Goal: Obtain resource: Download file/media

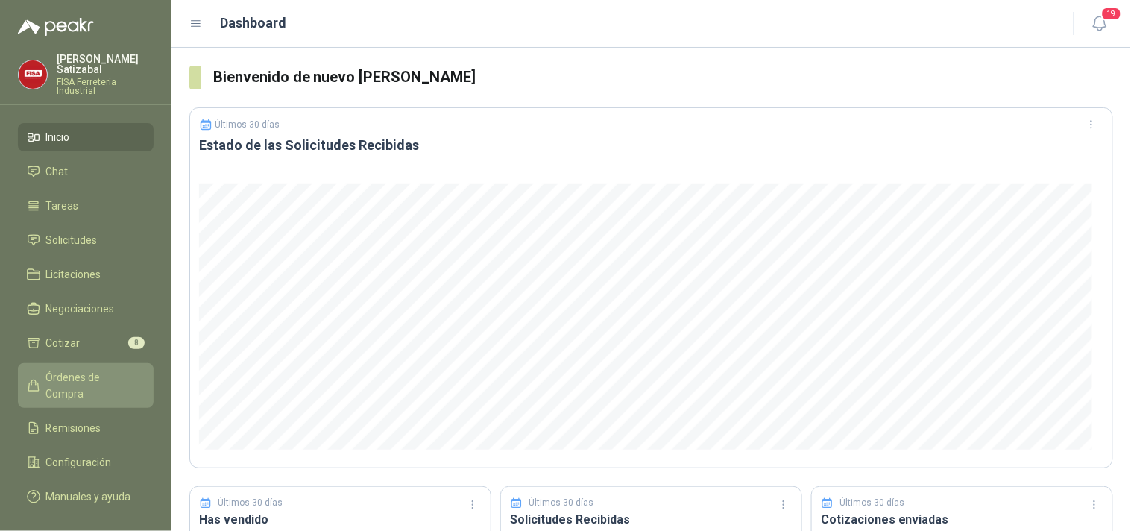
click at [116, 374] on span "Órdenes de Compra" at bounding box center [92, 385] width 93 height 33
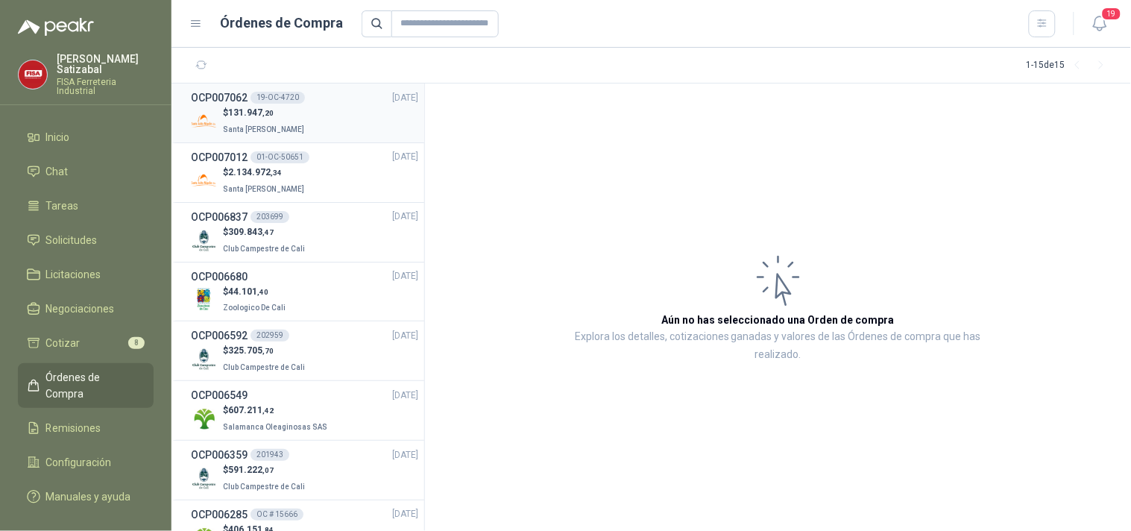
click at [311, 100] on div "OCP007062 19-OC-4720 [DATE]" at bounding box center [304, 97] width 227 height 16
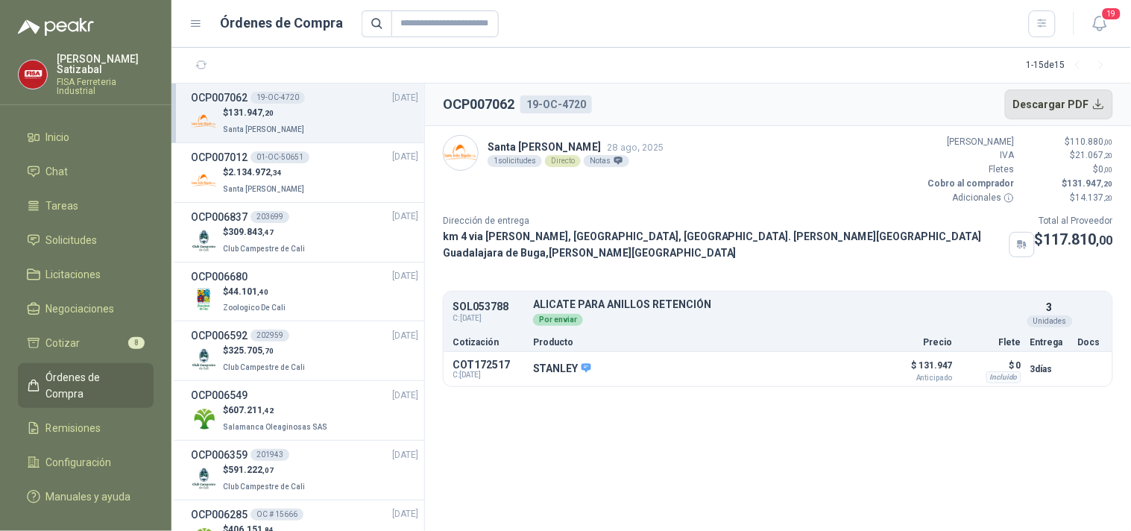
click at [1052, 102] on button "Descargar PDF" at bounding box center [1059, 104] width 109 height 30
